Goal: Task Accomplishment & Management: Use online tool/utility

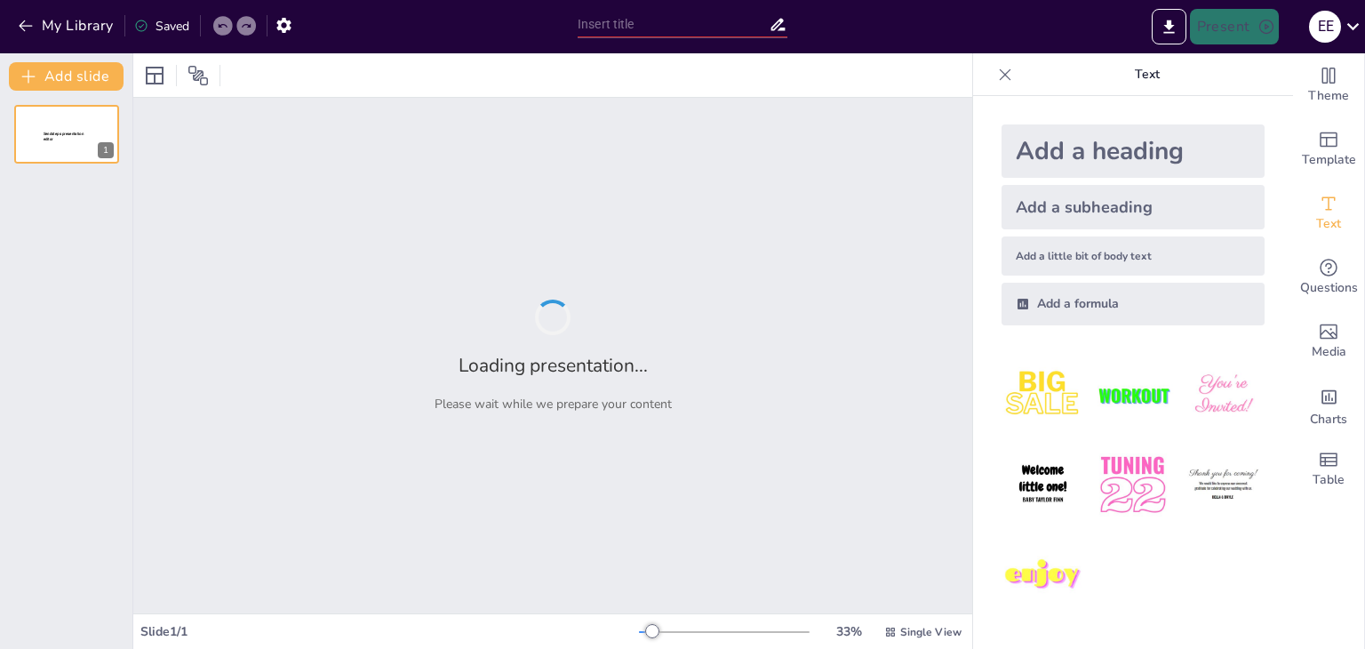
type input "Perfil Profesional y Vocacional: Enfoque en análisis psicológico (UACL - UNEVE)"
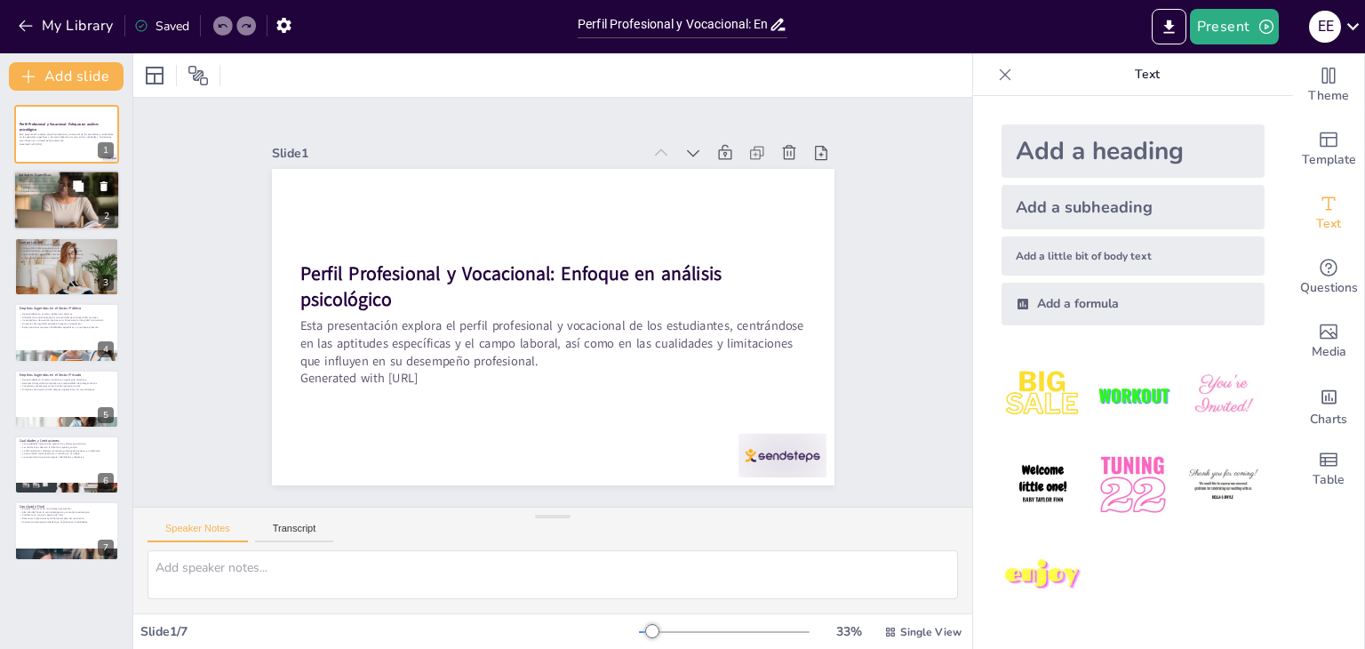
click at [43, 204] on div at bounding box center [66, 200] width 107 height 78
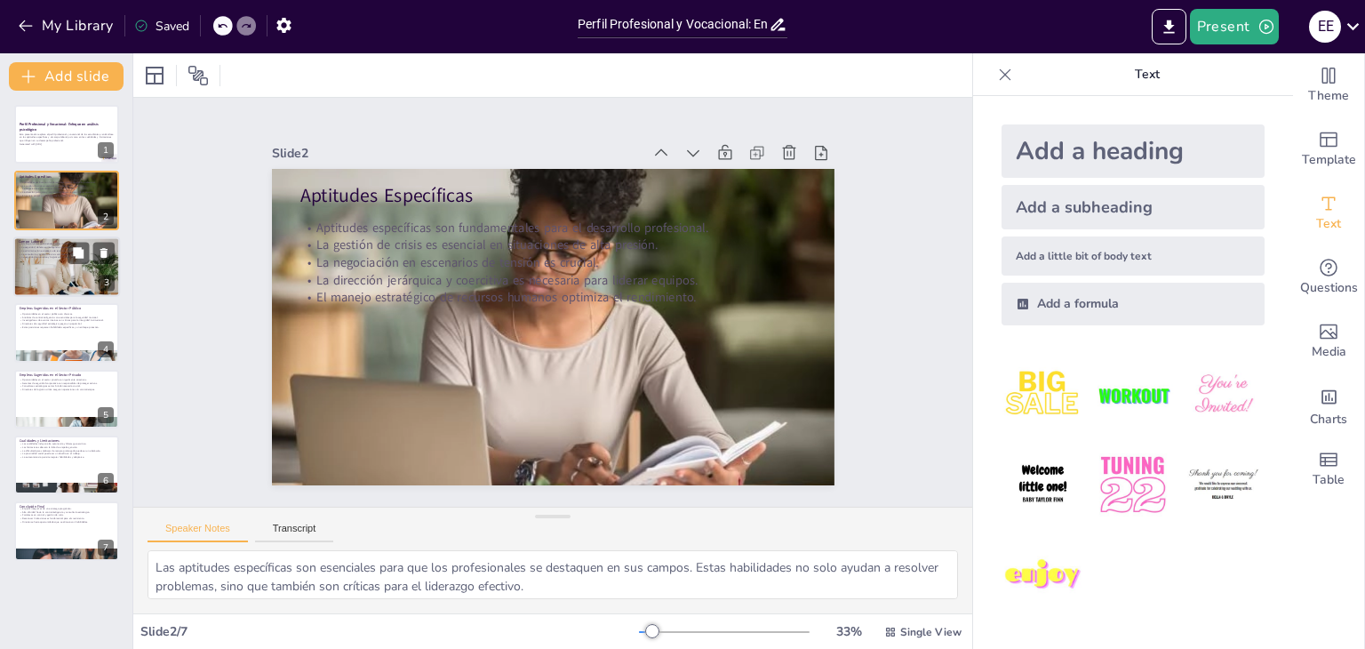
click at [42, 266] on div at bounding box center [66, 266] width 107 height 71
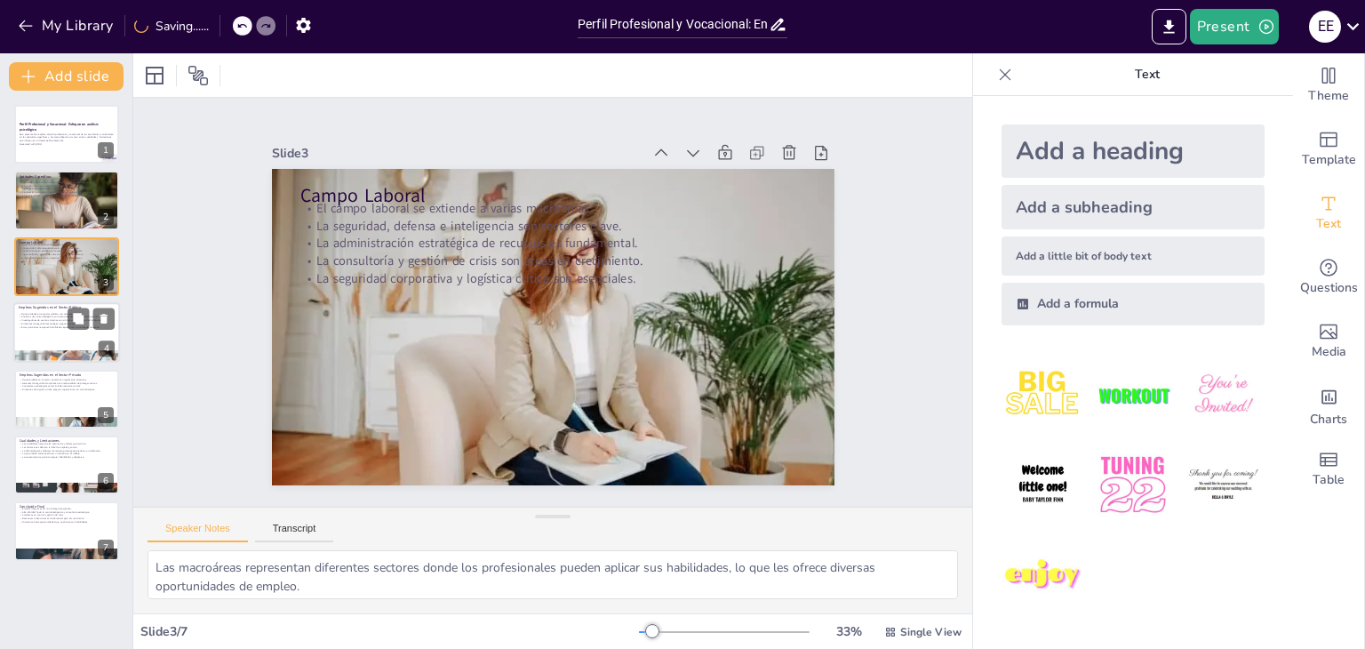
click at [41, 310] on div "Oportunidades en el sector público son diversas. Analistas de contrainteligenci…" at bounding box center [67, 320] width 96 height 20
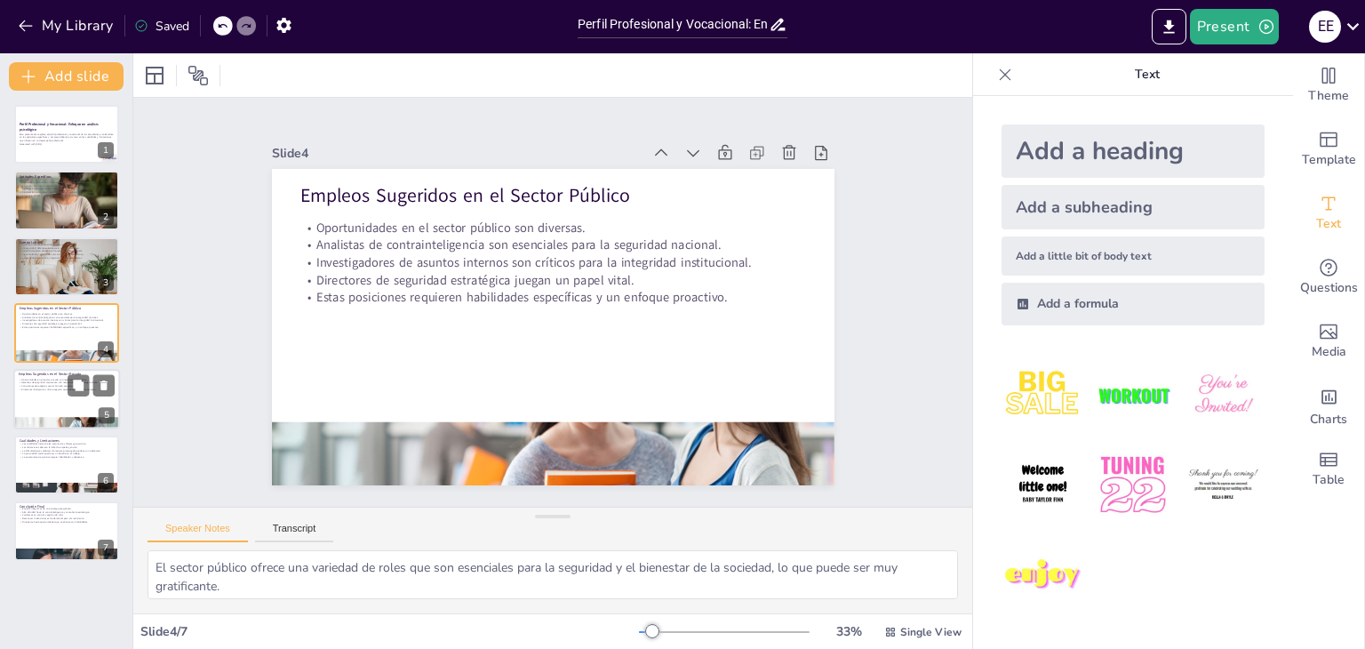
click at [41, 369] on div "Empleos Sugeridos en el Sector Privado Oportunidades en el sector privado son i…" at bounding box center [66, 399] width 107 height 60
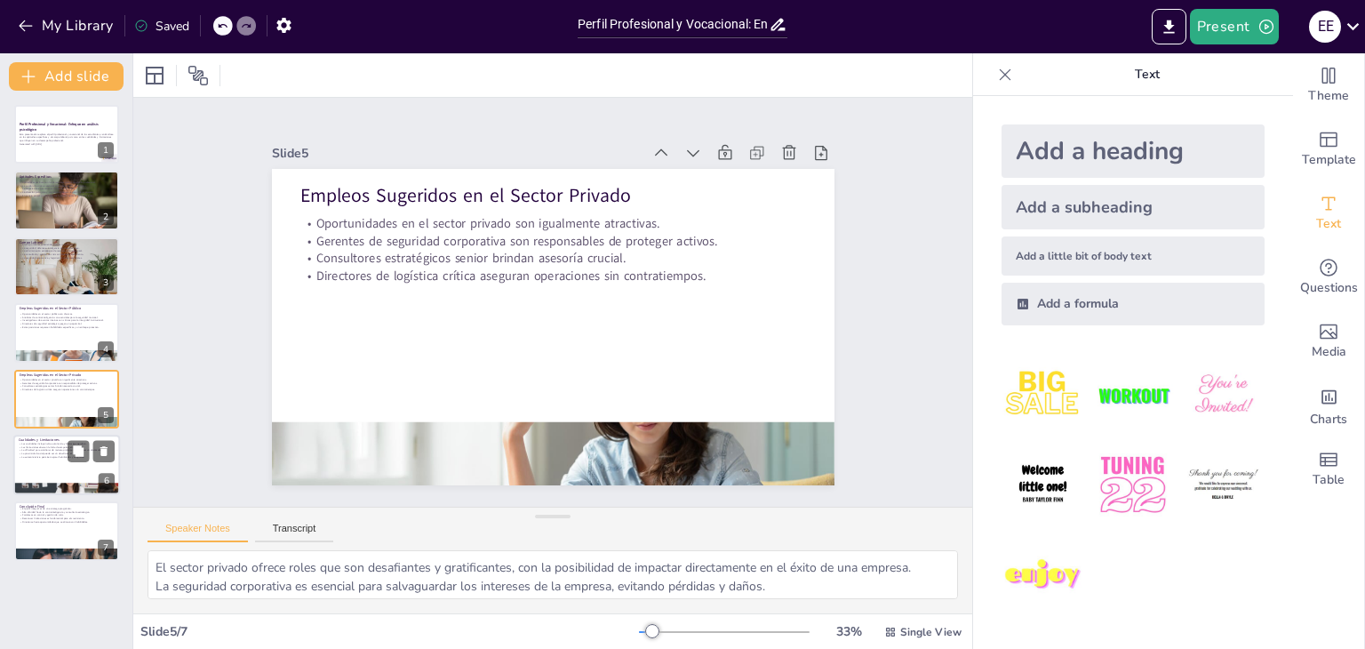
click at [34, 461] on div at bounding box center [66, 465] width 107 height 60
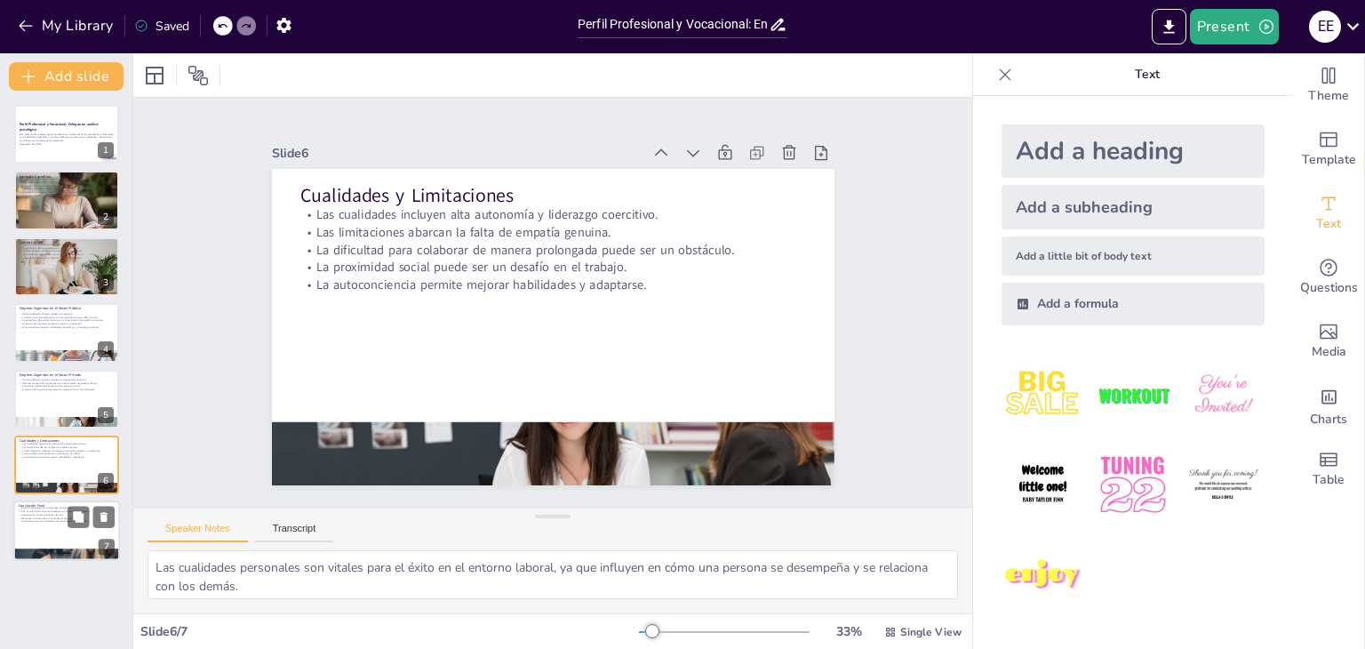
click at [44, 523] on div at bounding box center [66, 531] width 107 height 60
type textarea "El perfil integral permite a los profesionales entender sus fortalezas y debili…"
